Goal: Find specific page/section: Find specific page/section

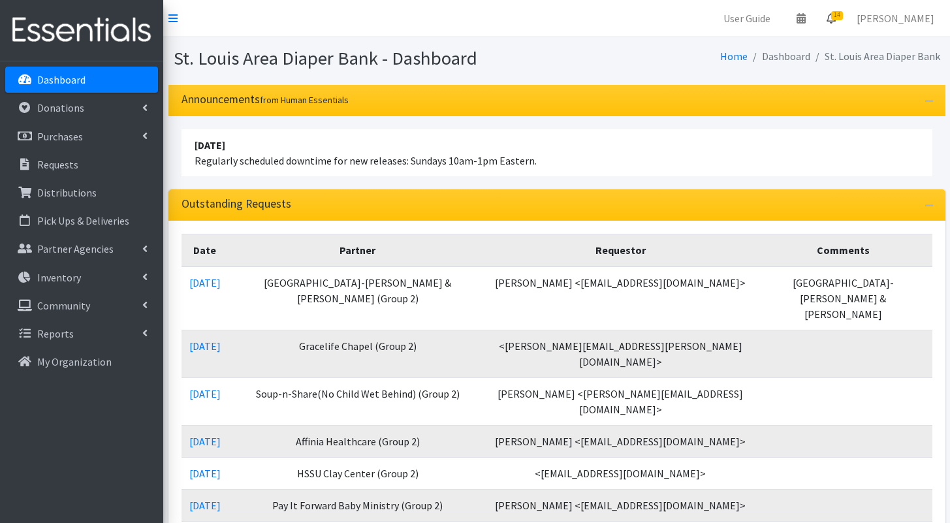
click at [843, 19] on span "14" at bounding box center [837, 15] width 12 height 9
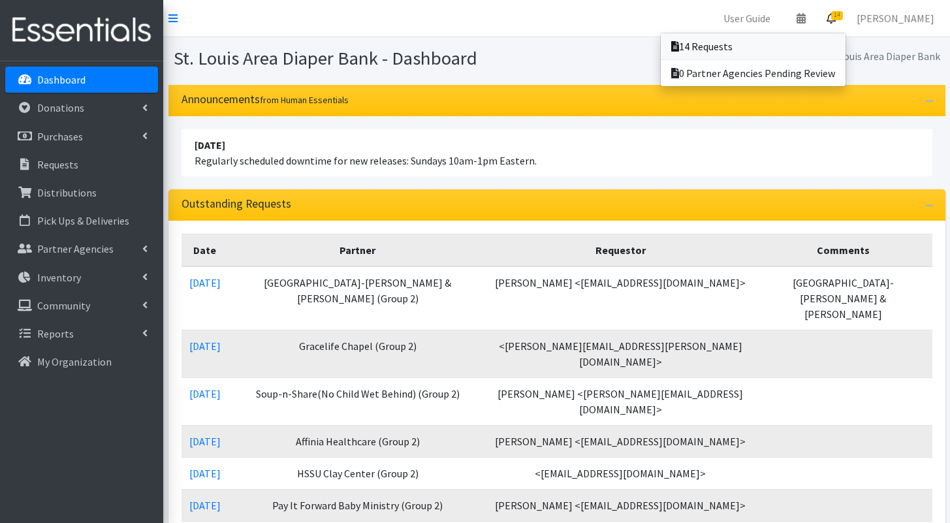
click at [827, 40] on link "14 Requests" at bounding box center [753, 46] width 185 height 26
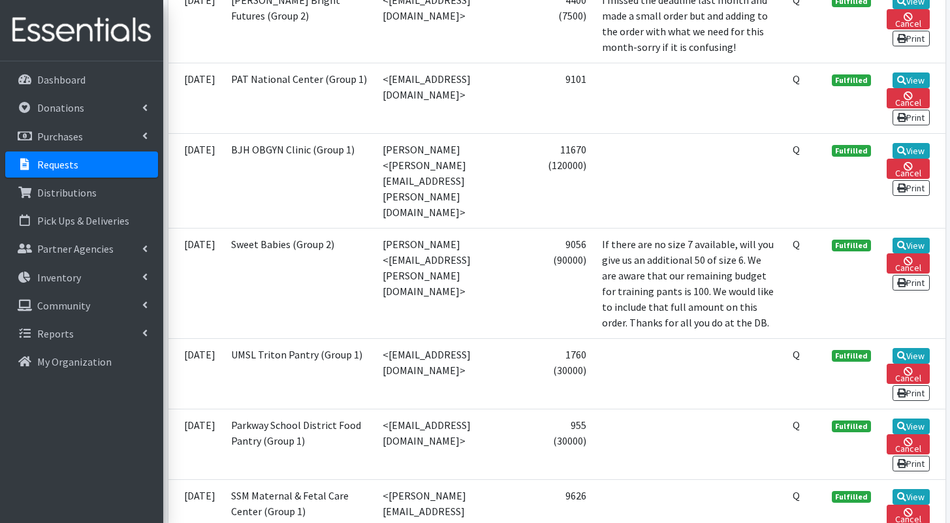
scroll to position [1897, 0]
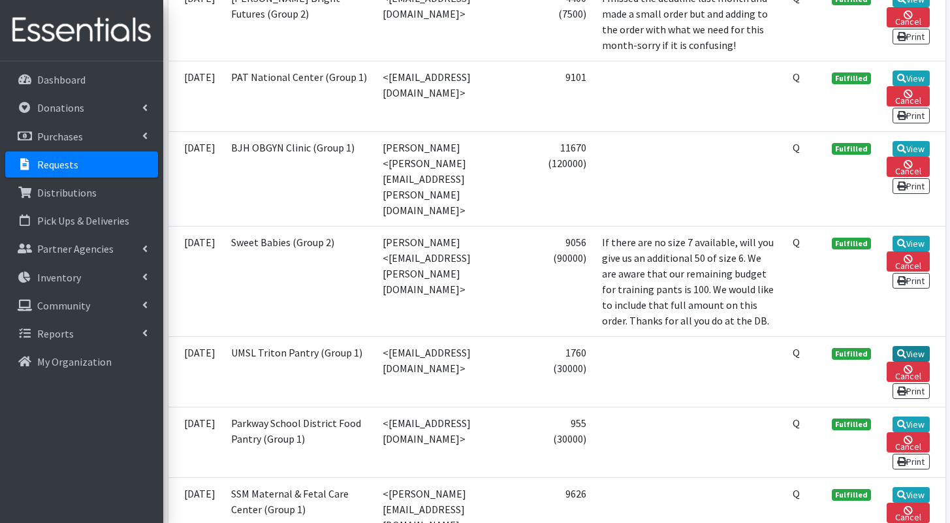
click at [903, 349] on icon at bounding box center [901, 353] width 9 height 9
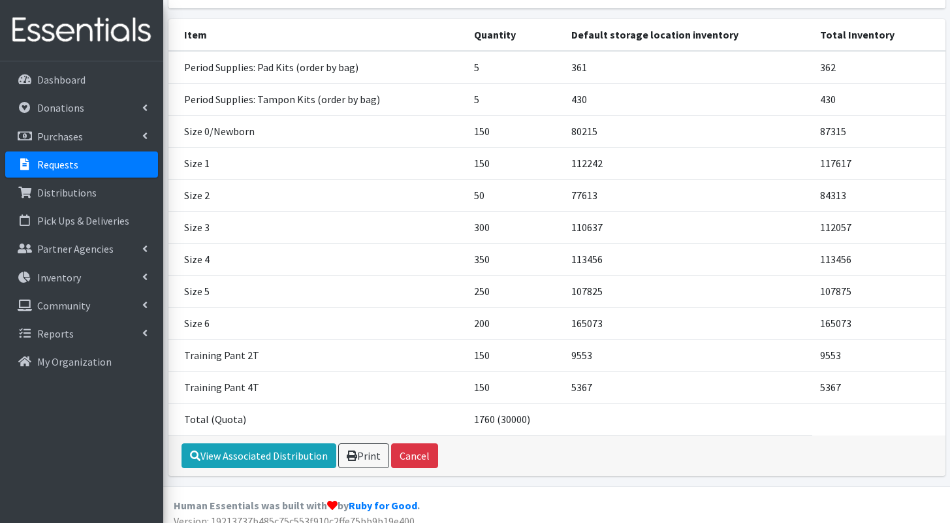
scroll to position [170, 0]
click at [280, 458] on link "View Associated Distribution" at bounding box center [259, 456] width 155 height 25
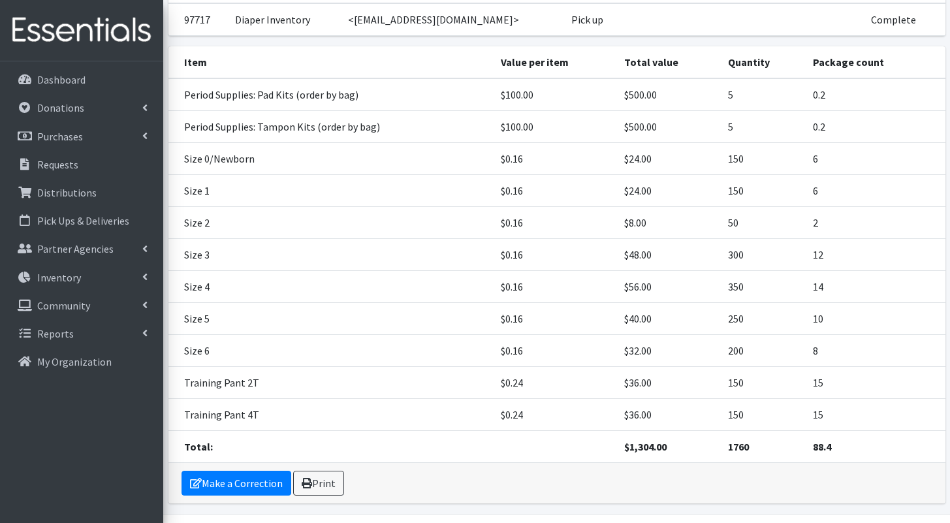
scroll to position [176, 0]
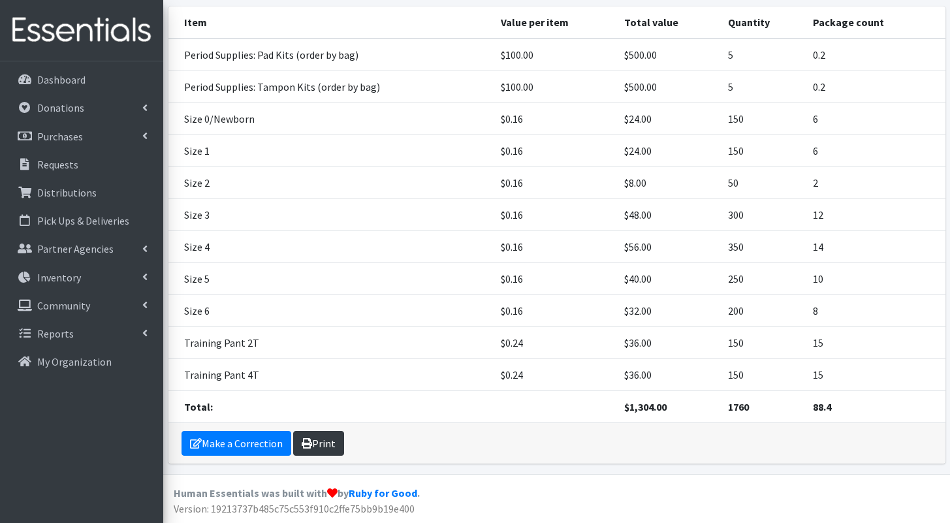
click at [342, 447] on link "Print" at bounding box center [318, 443] width 51 height 25
